Goal: Task Accomplishment & Management: Manage account settings

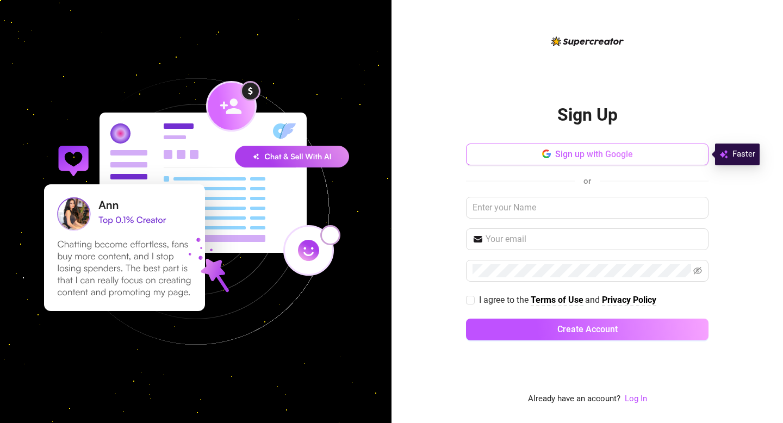
click at [571, 153] on span "Sign up with Google" at bounding box center [594, 154] width 78 height 10
click at [633, 399] on link "Log In" at bounding box center [636, 399] width 22 height 10
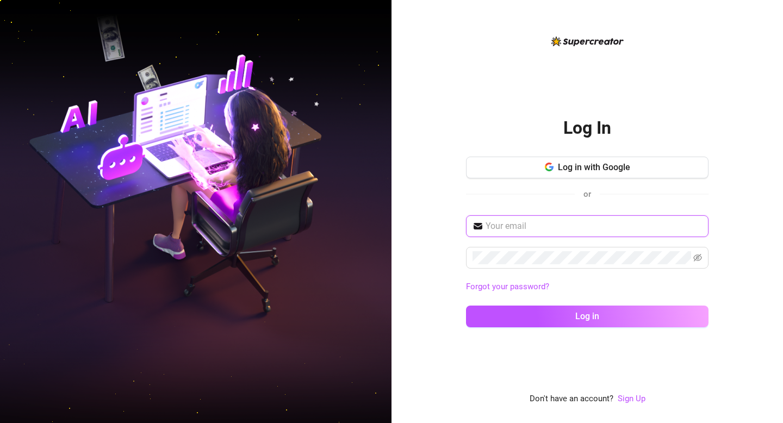
type input "micaciu123@gmail.com"
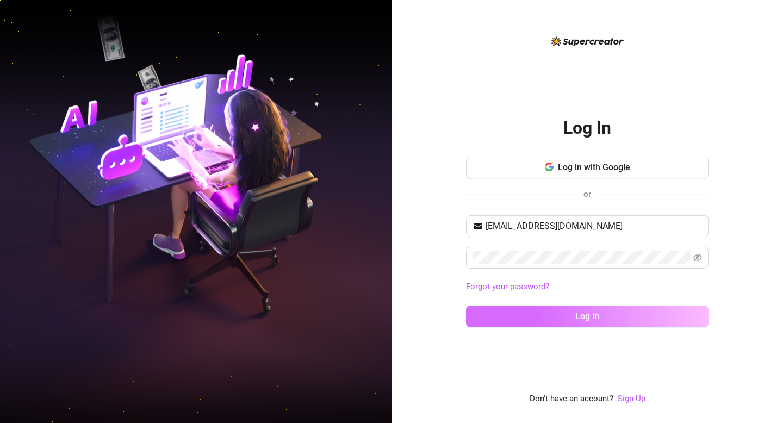
click at [591, 319] on span "Log in" at bounding box center [587, 316] width 24 height 10
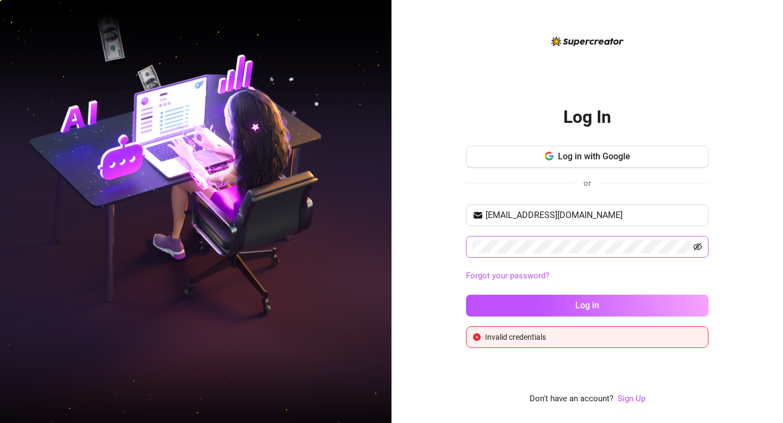
click at [697, 247] on icon "eye-invisible" at bounding box center [698, 247] width 2 height 2
click at [579, 162] on span "Log in with Google" at bounding box center [594, 156] width 72 height 10
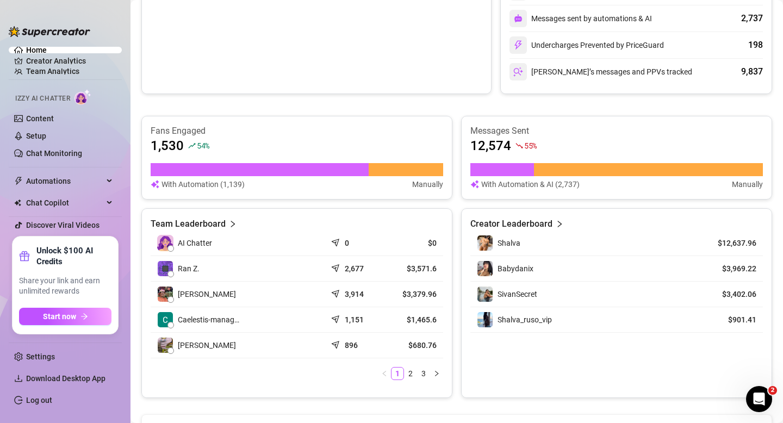
scroll to position [349, 0]
